Goal: Use online tool/utility

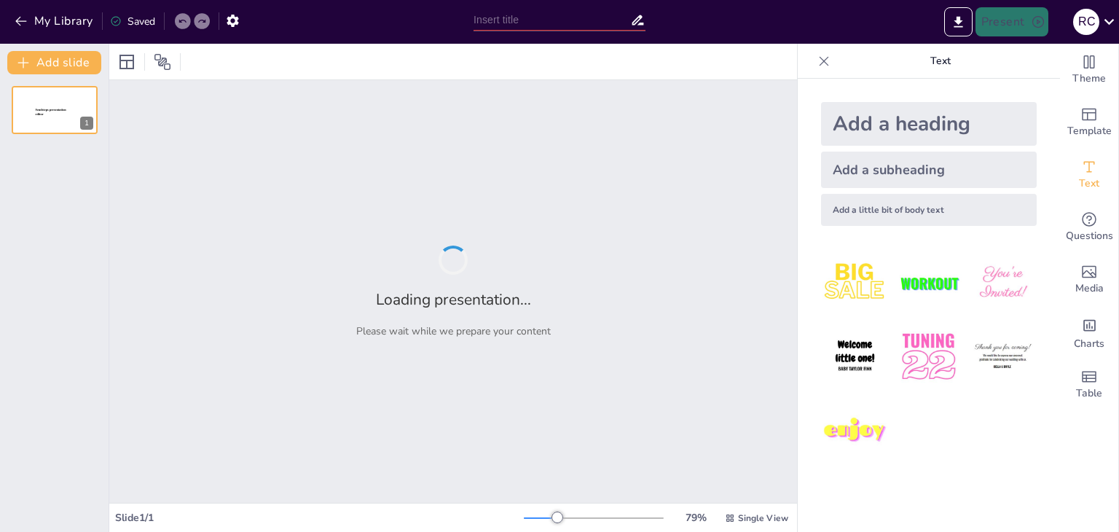
type input "Diálogos interculturales entre la ética de la liberaciòn y la ètica del discurso"
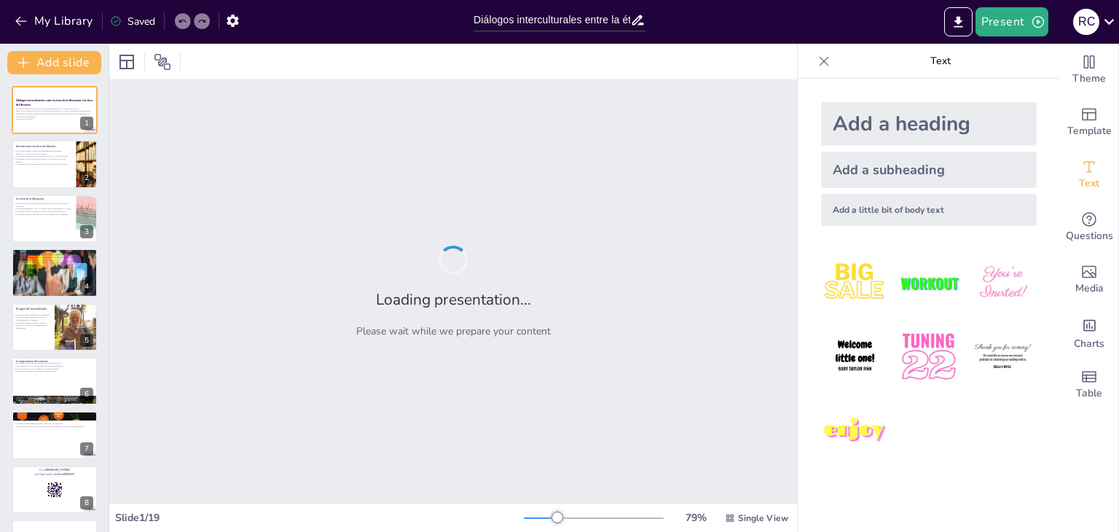
checkbox input "true"
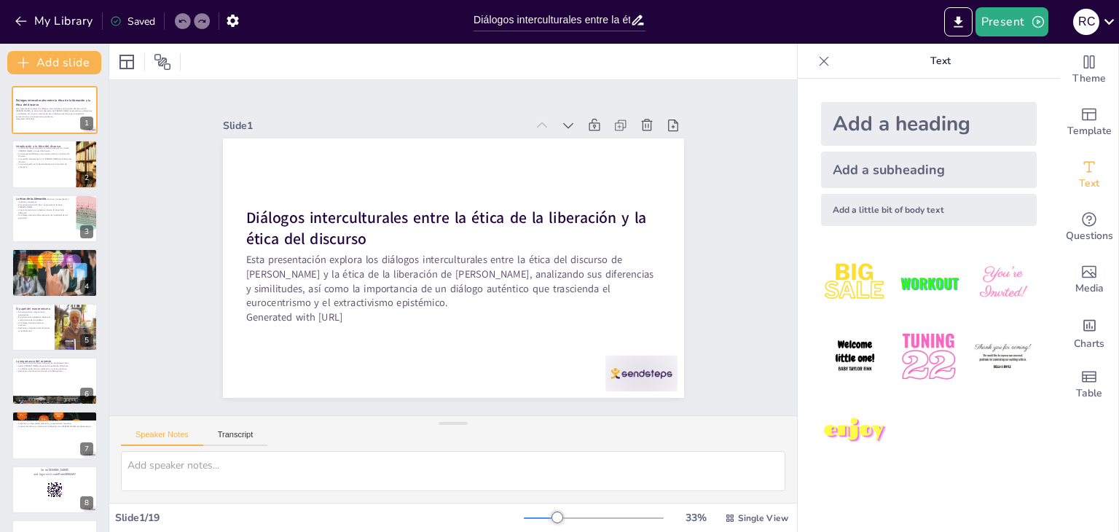
checkbox input "true"
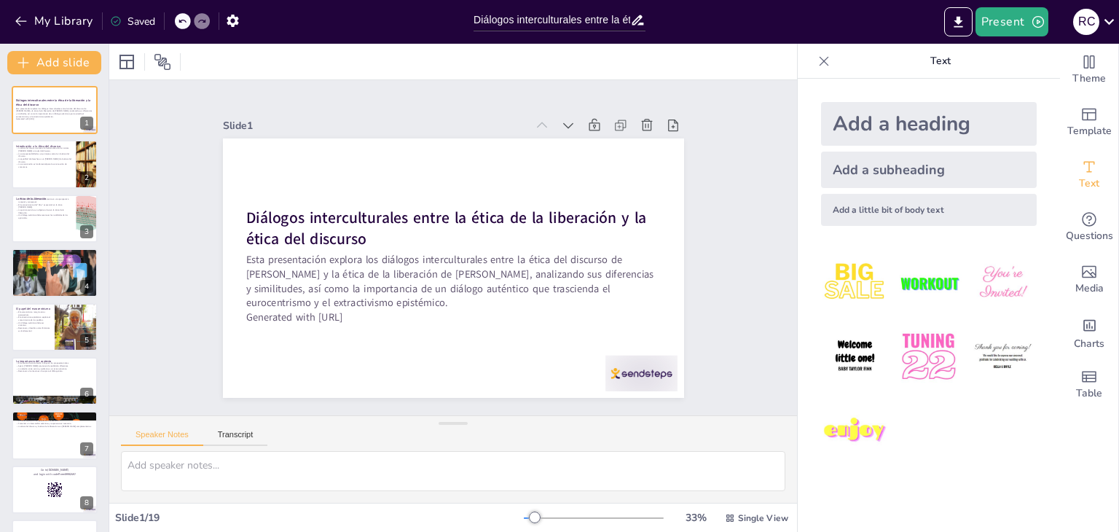
checkbox input "true"
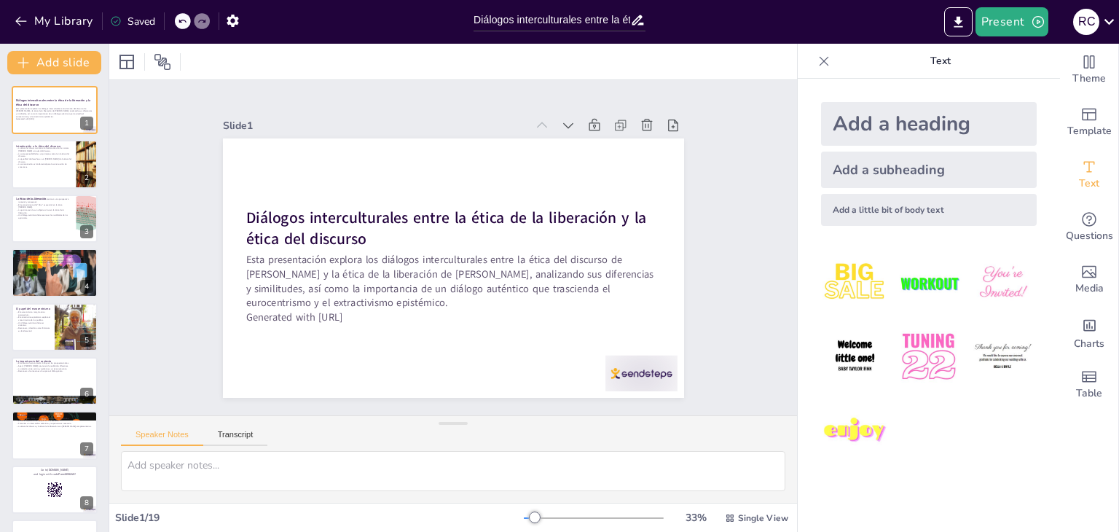
checkbox input "true"
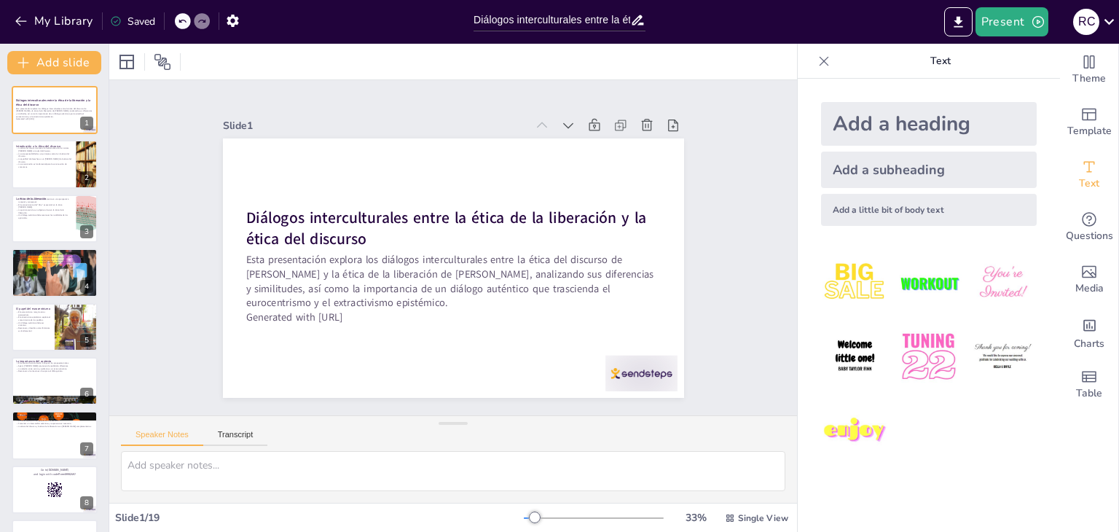
checkbox input "true"
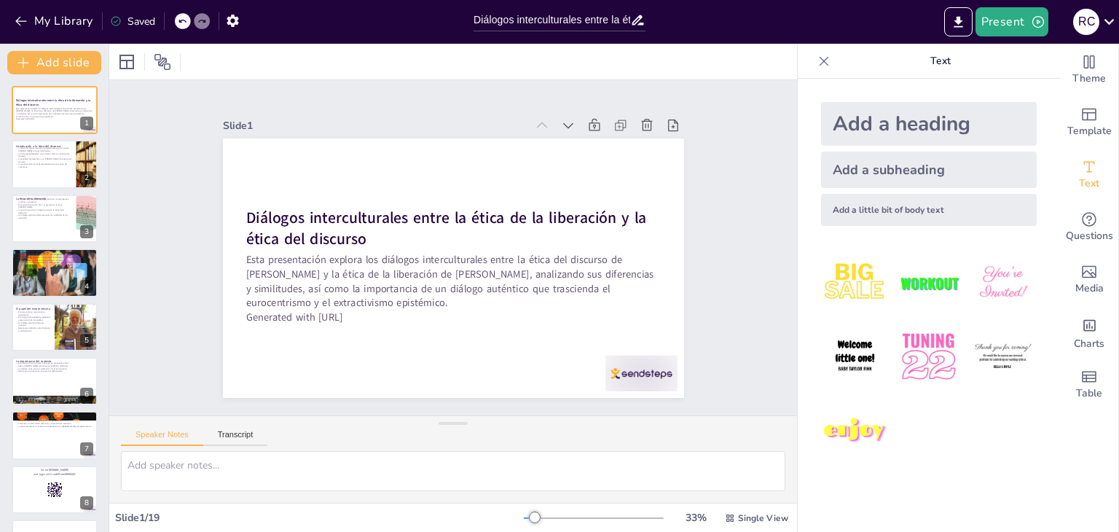
checkbox input "true"
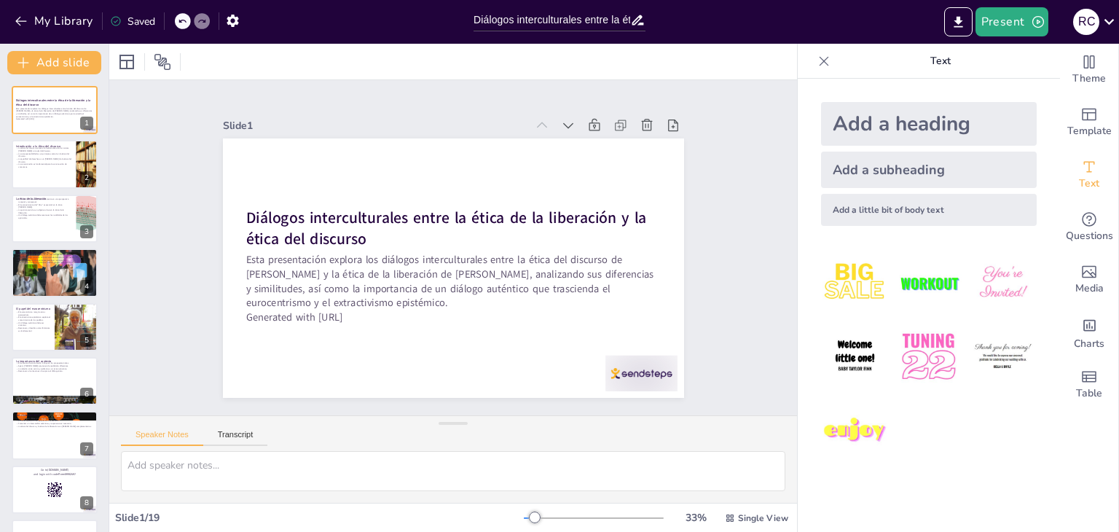
checkbox input "true"
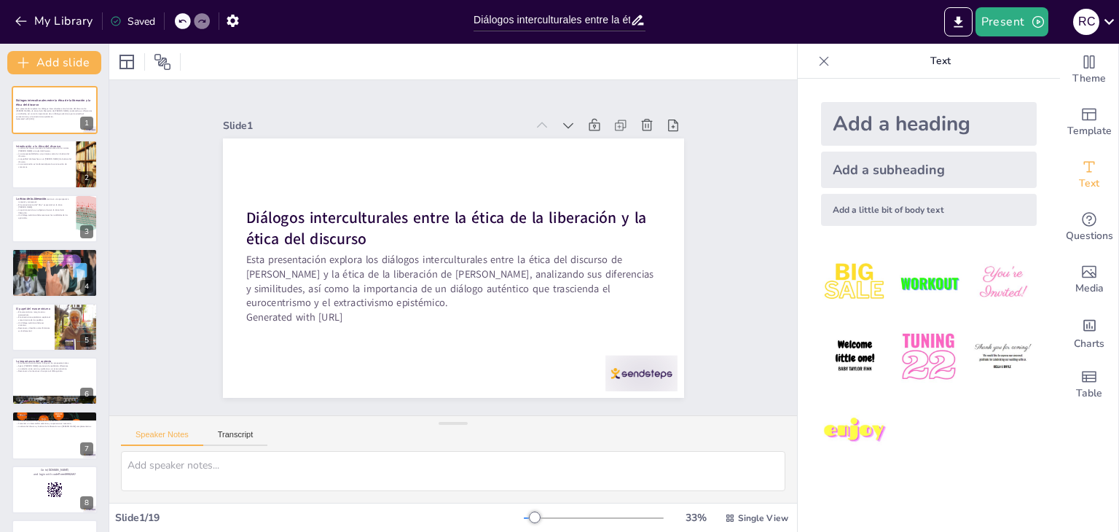
checkbox input "true"
